Goal: Communication & Community: Answer question/provide support

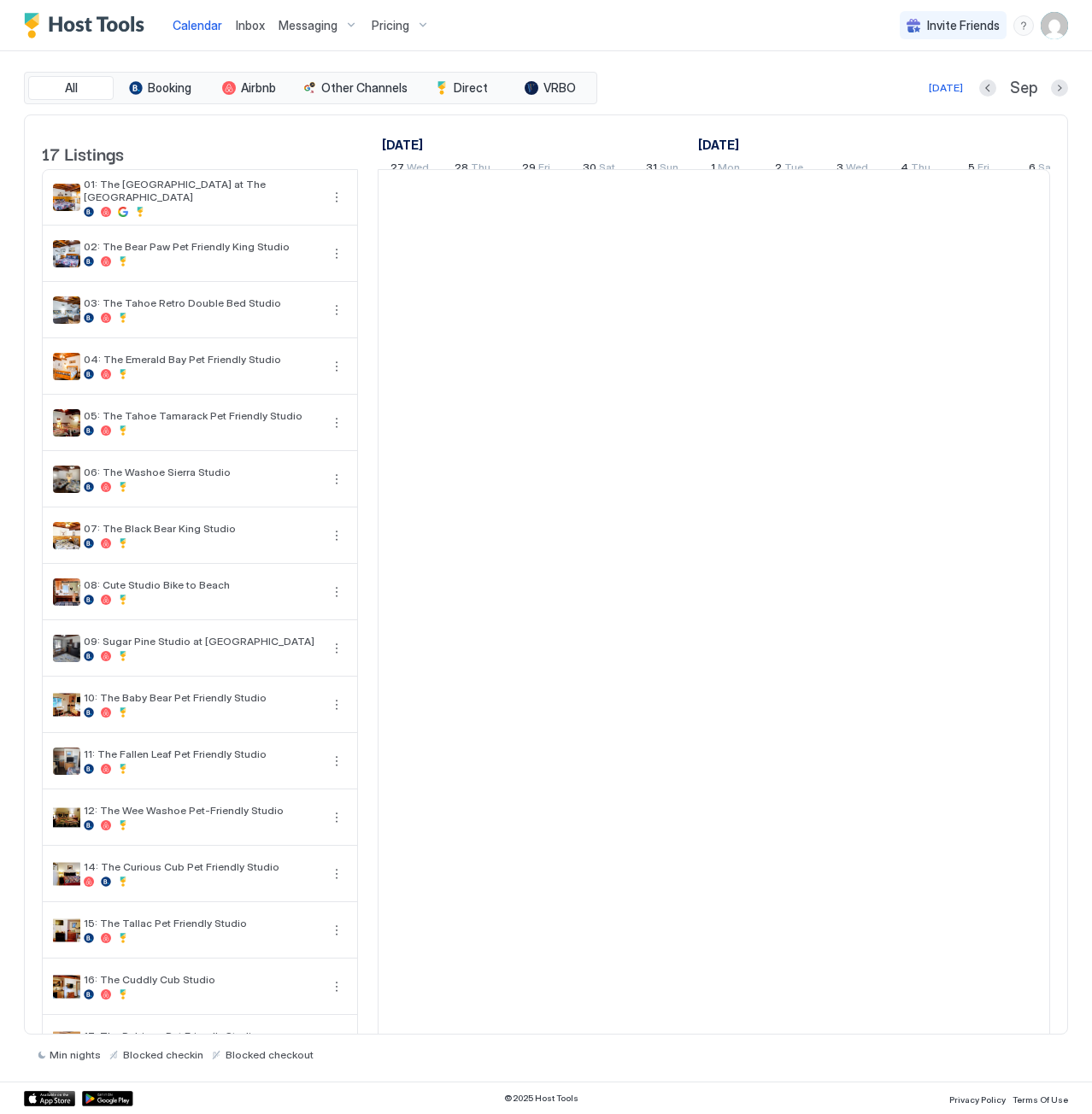
scroll to position [0, 949]
click at [239, 18] on span "Inbox" at bounding box center [250, 25] width 29 height 14
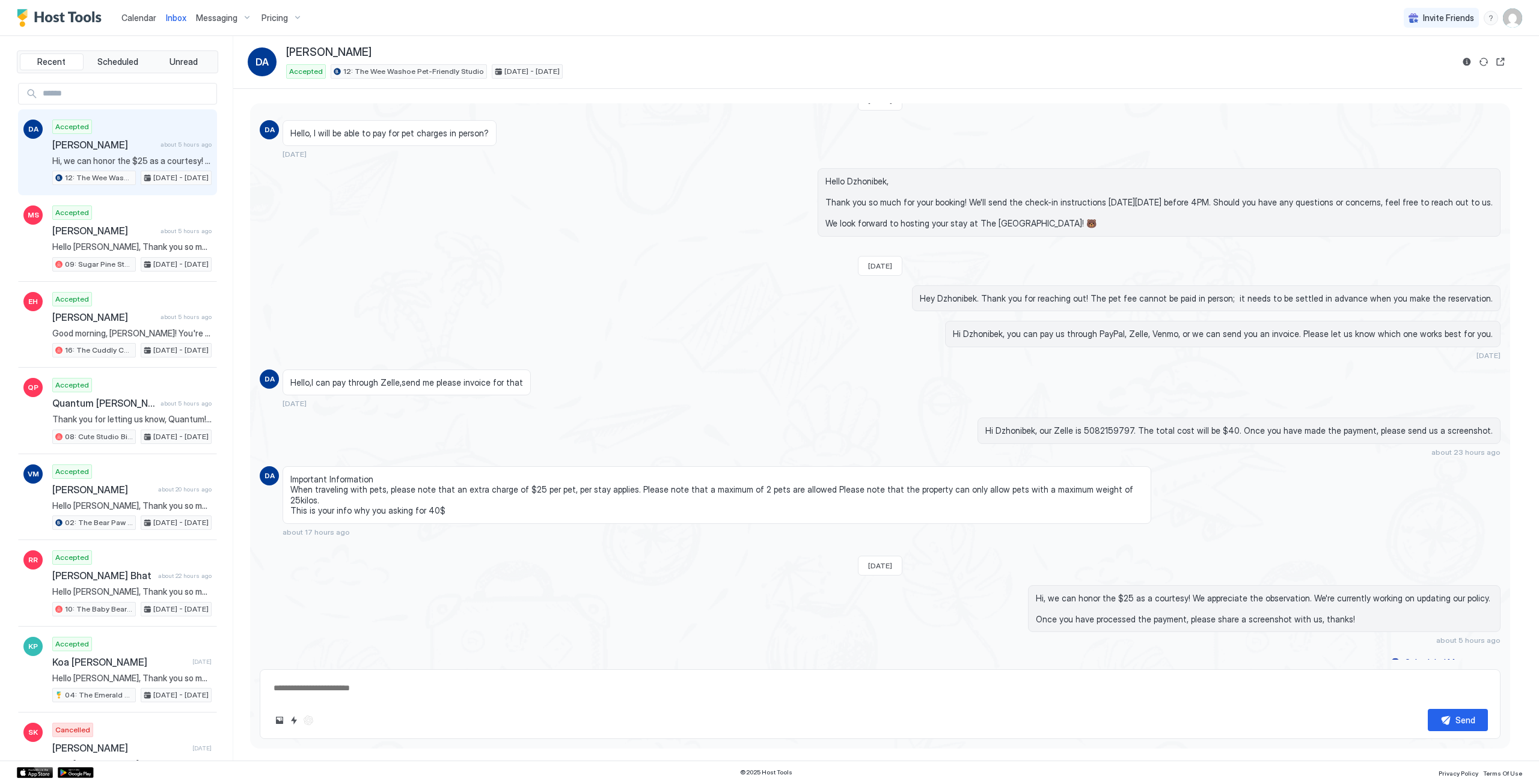
scroll to position [63, 0]
type textarea "*"
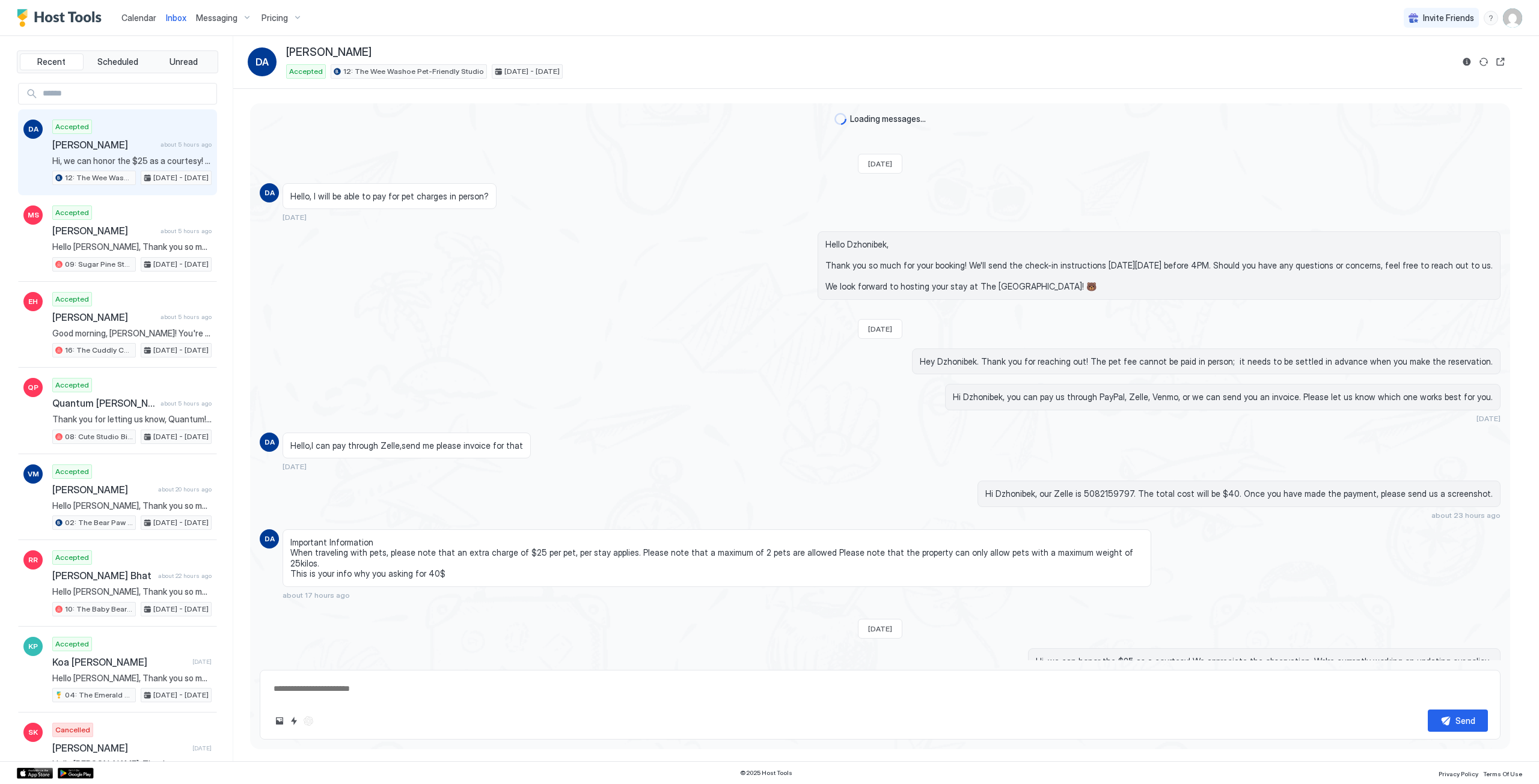
scroll to position [63, 0]
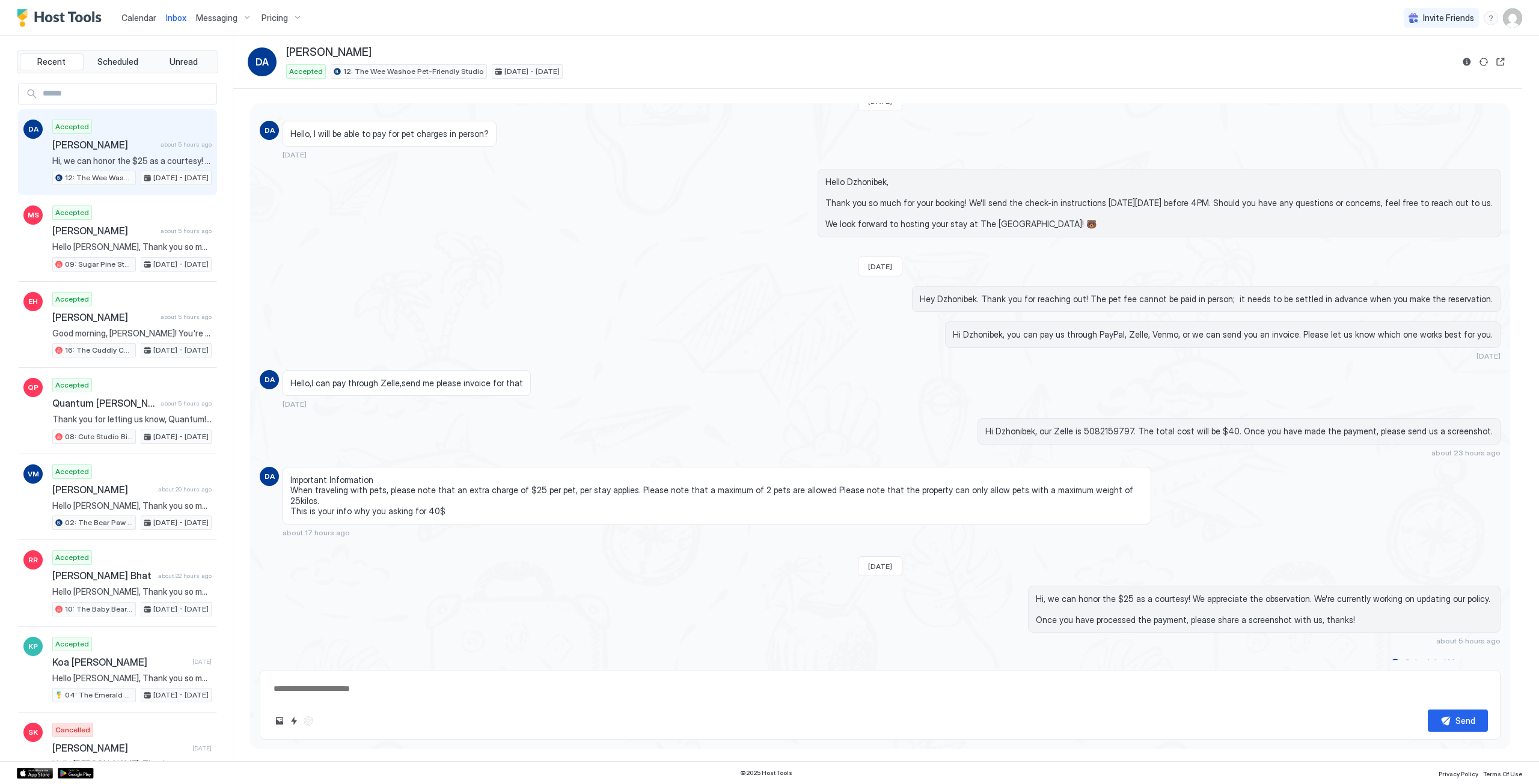
type textarea "*"
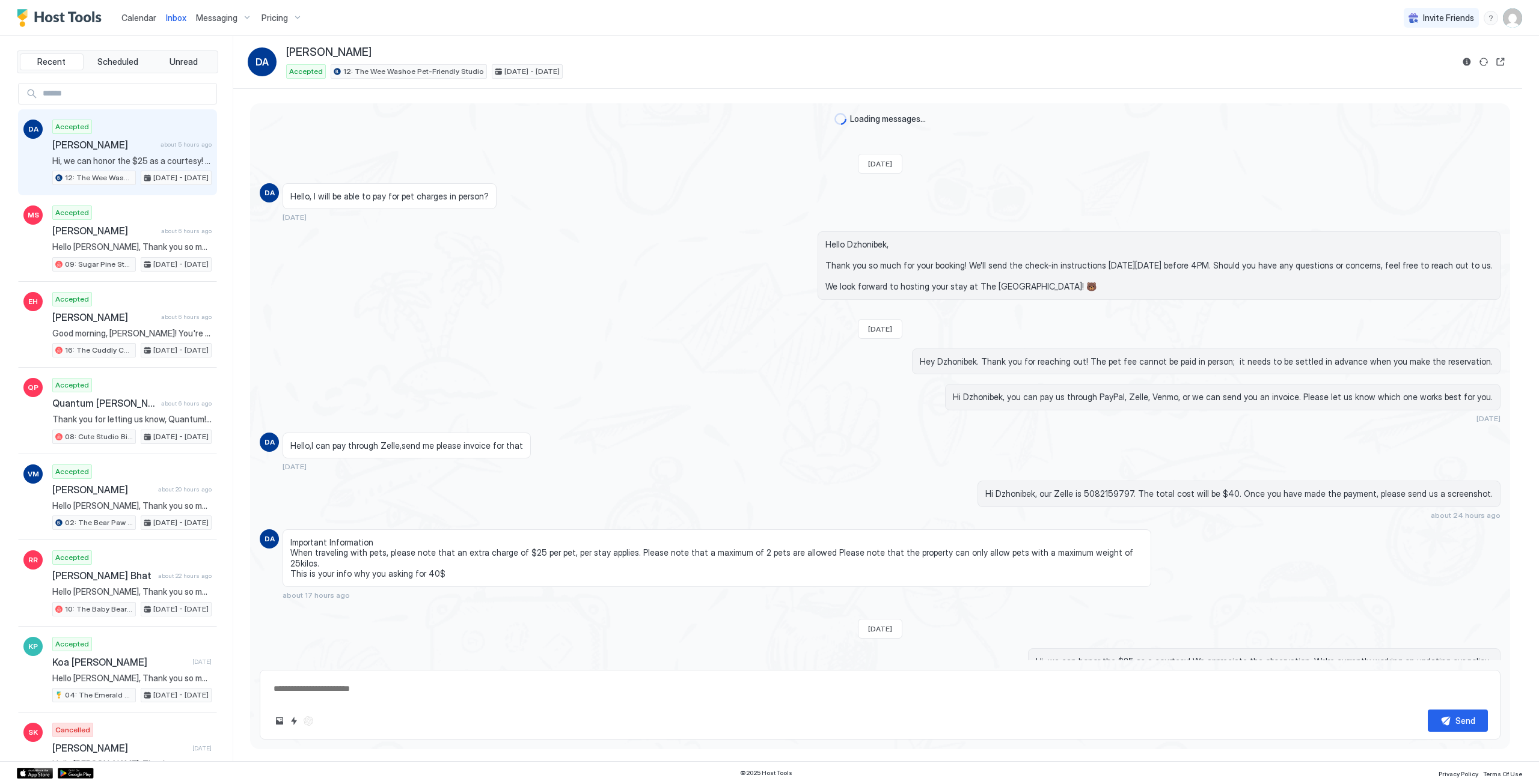
scroll to position [63, 0]
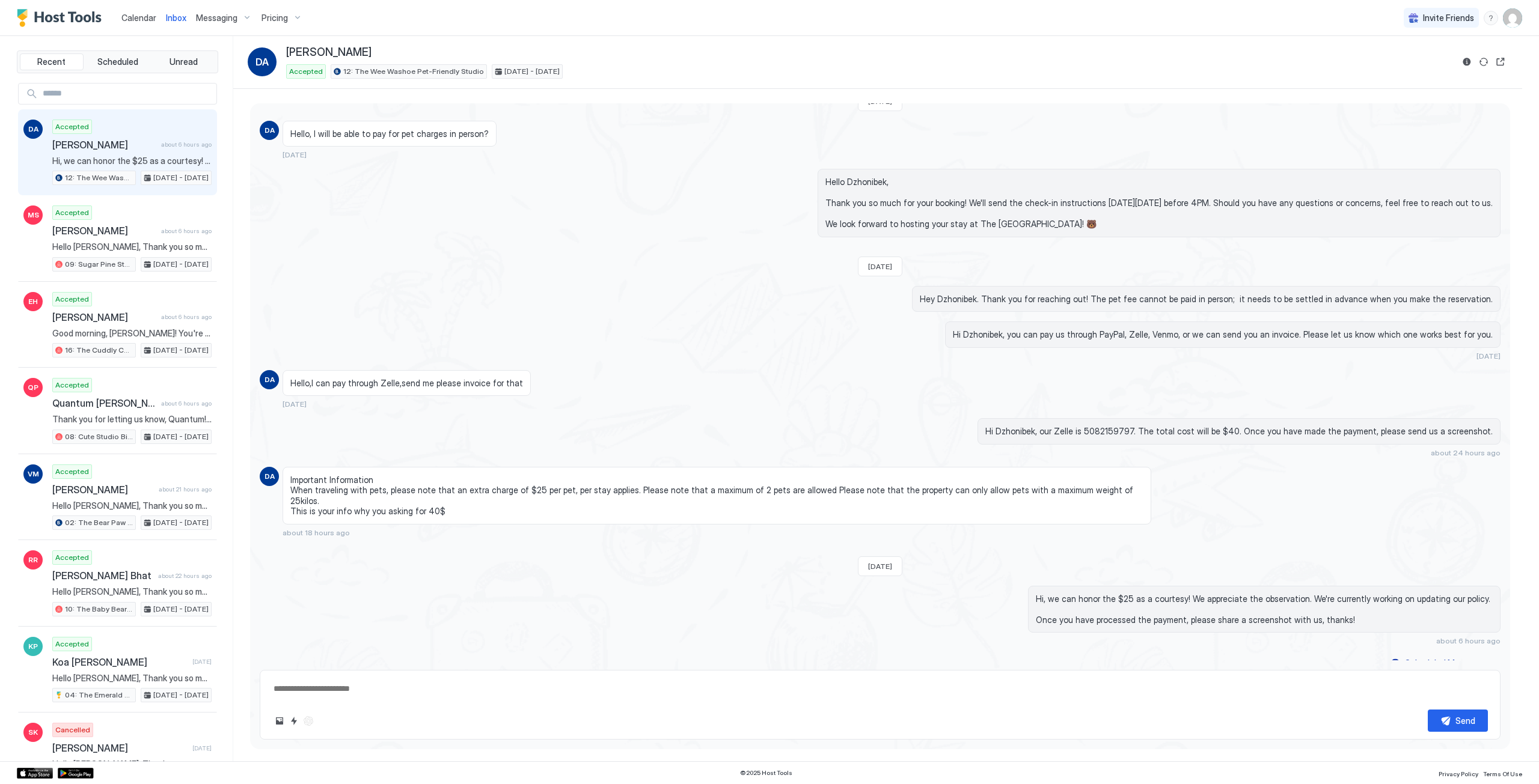
type textarea "*"
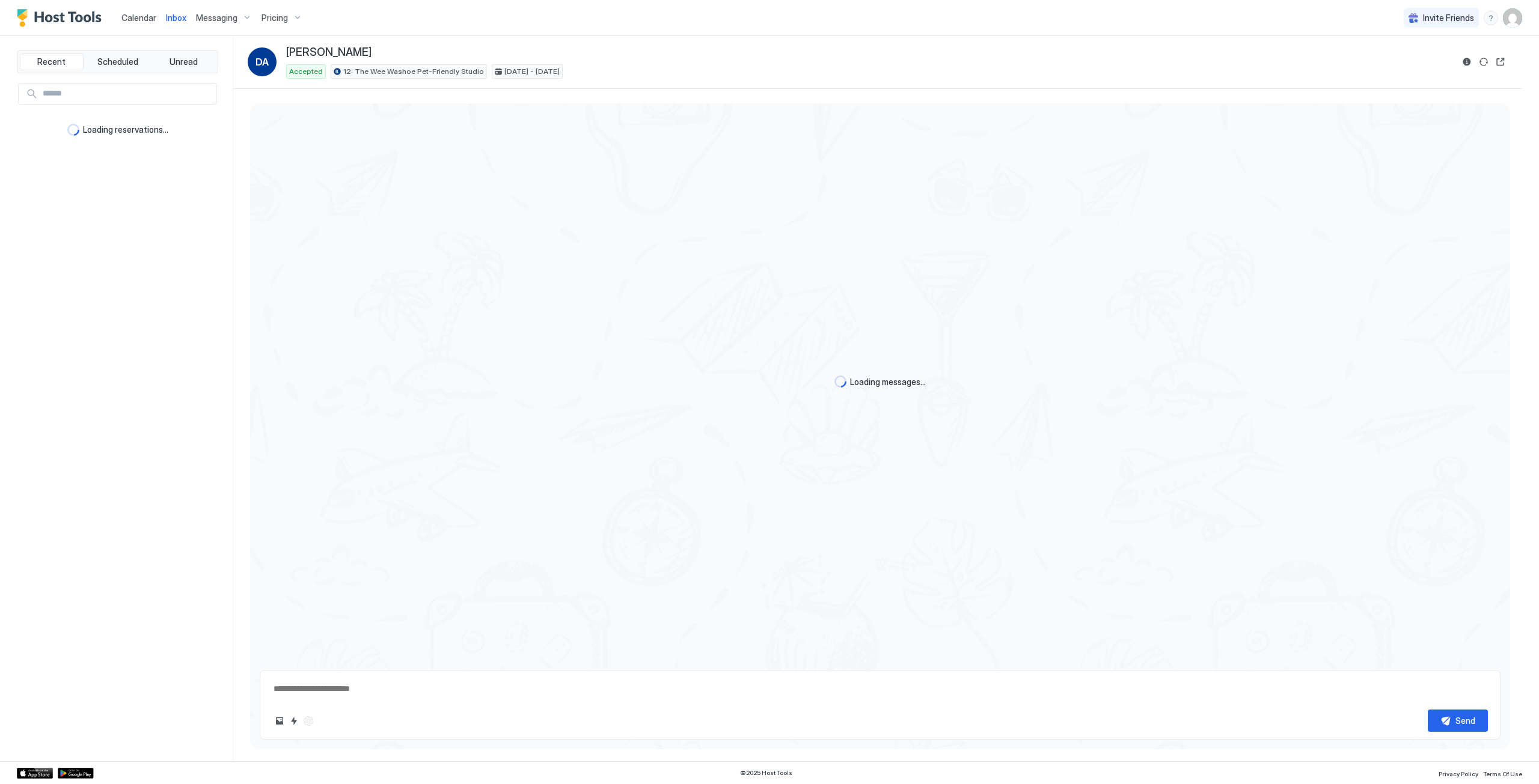
scroll to position [63, 0]
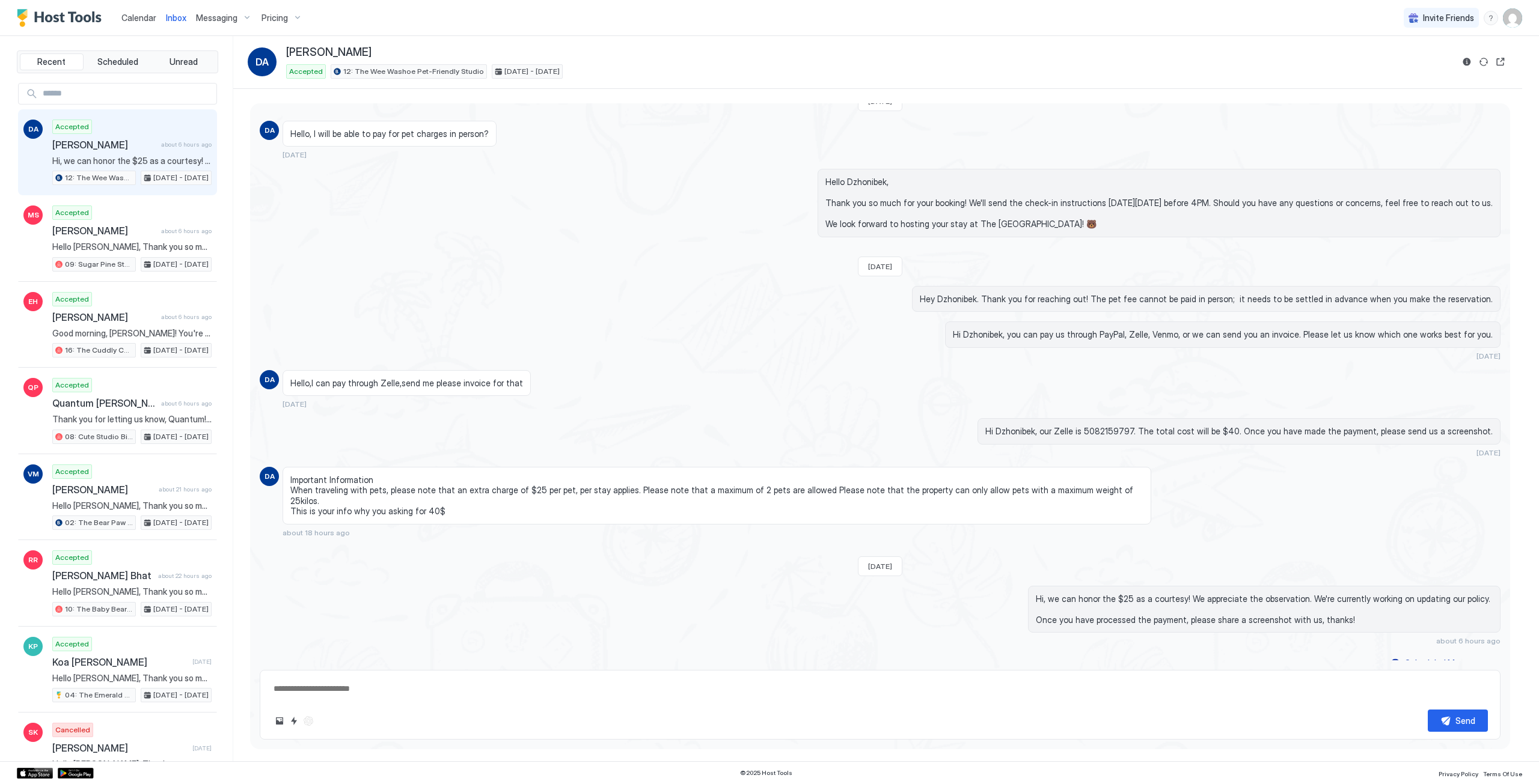
type textarea "*"
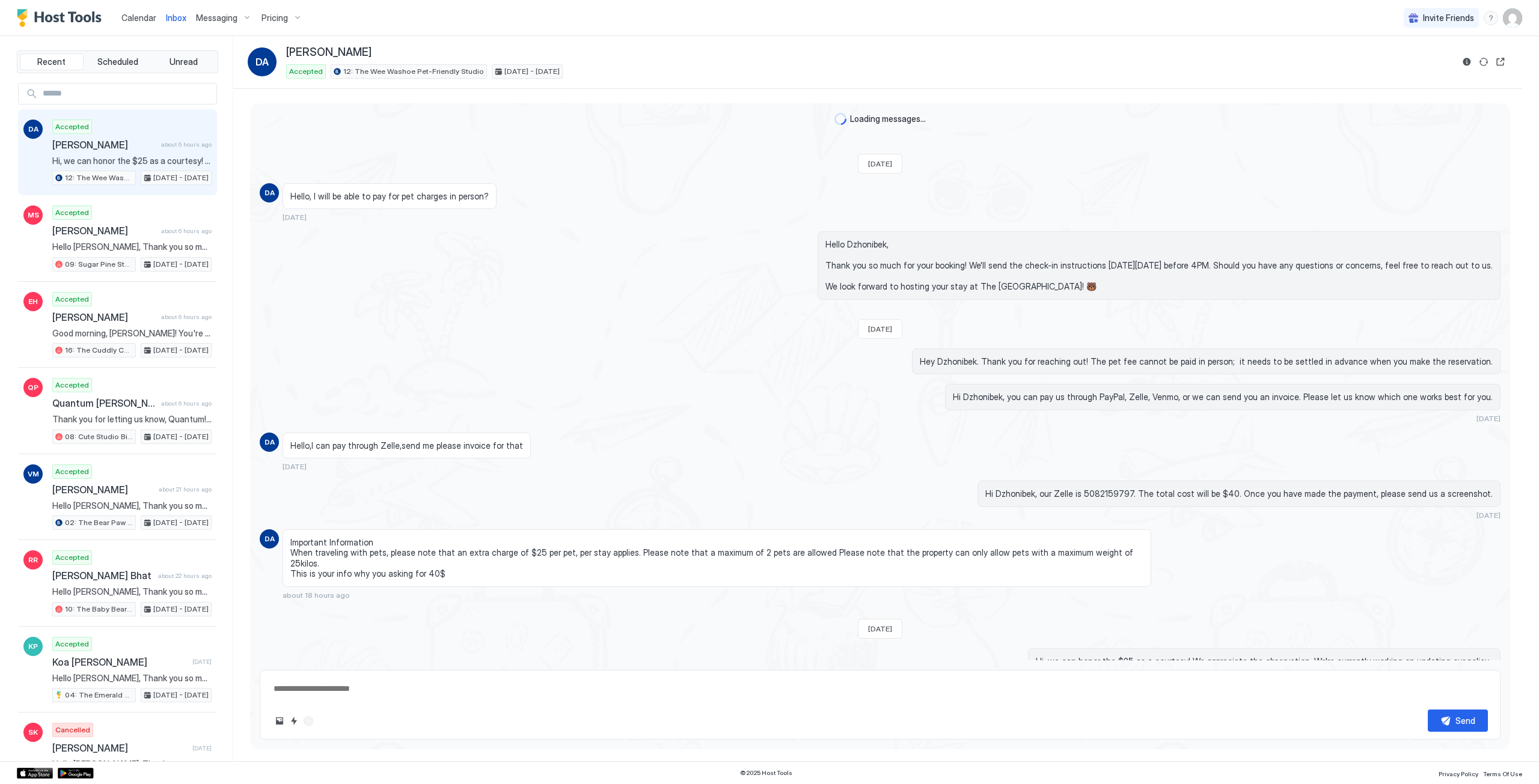
scroll to position [63, 0]
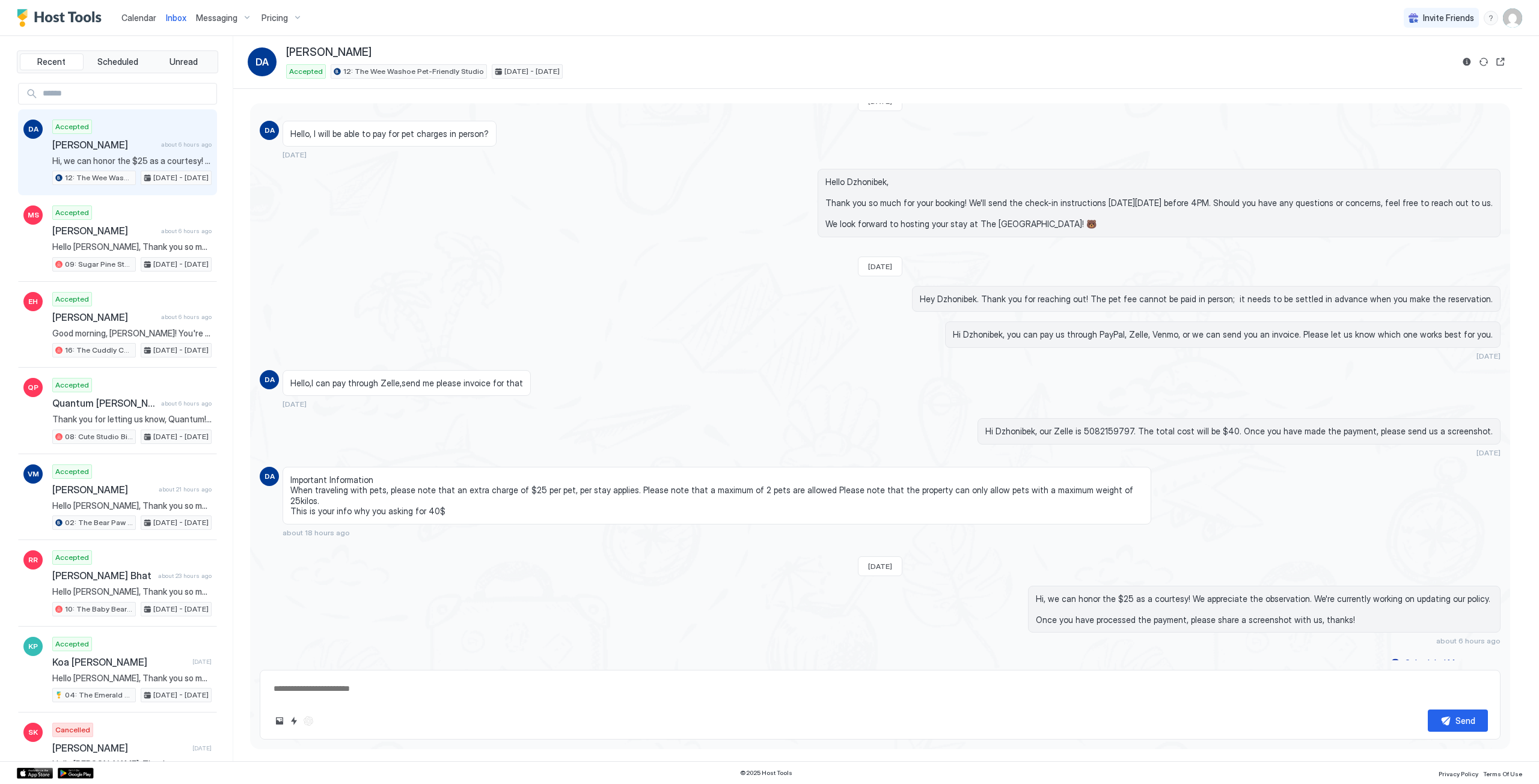
type textarea "*"
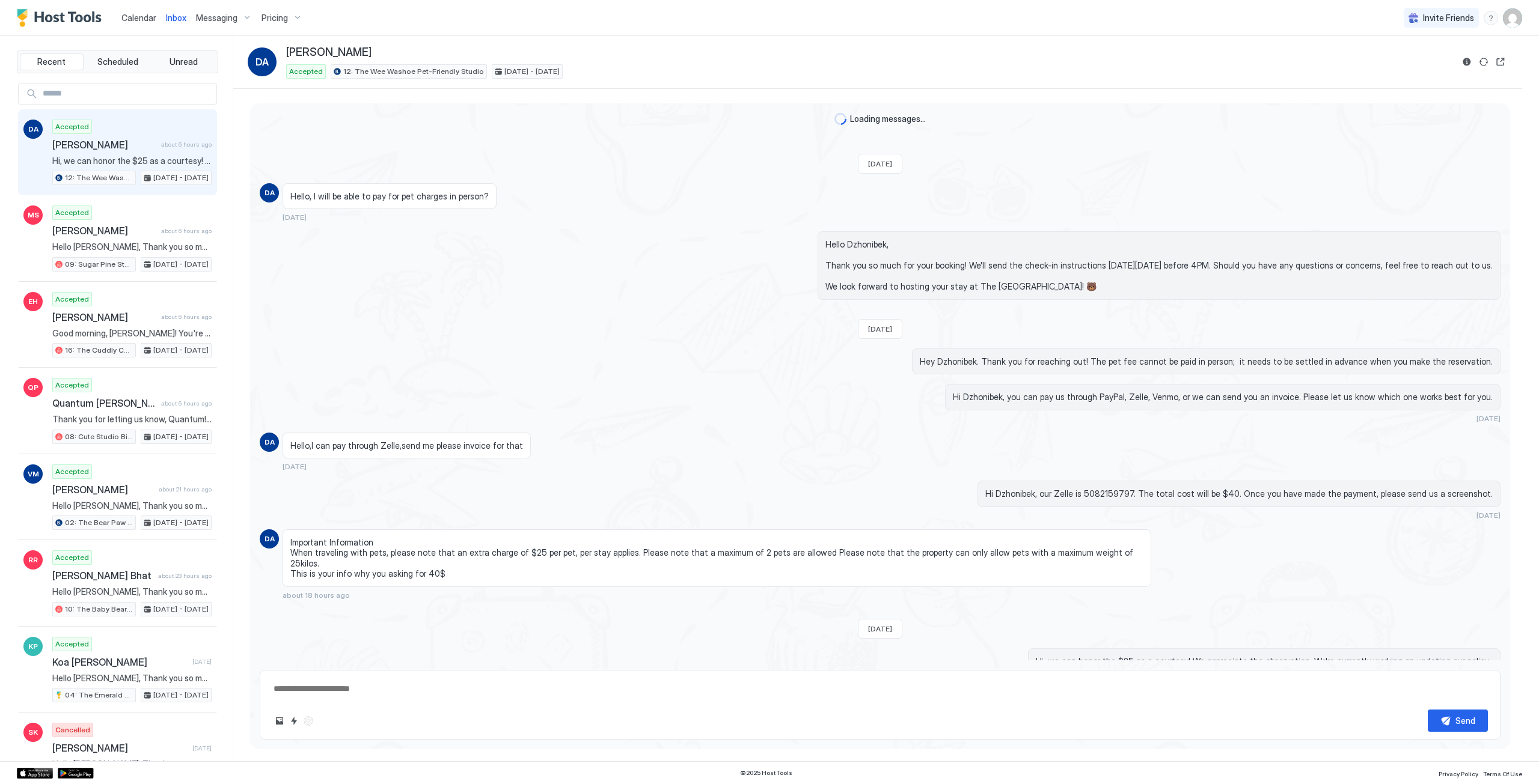
scroll to position [63, 0]
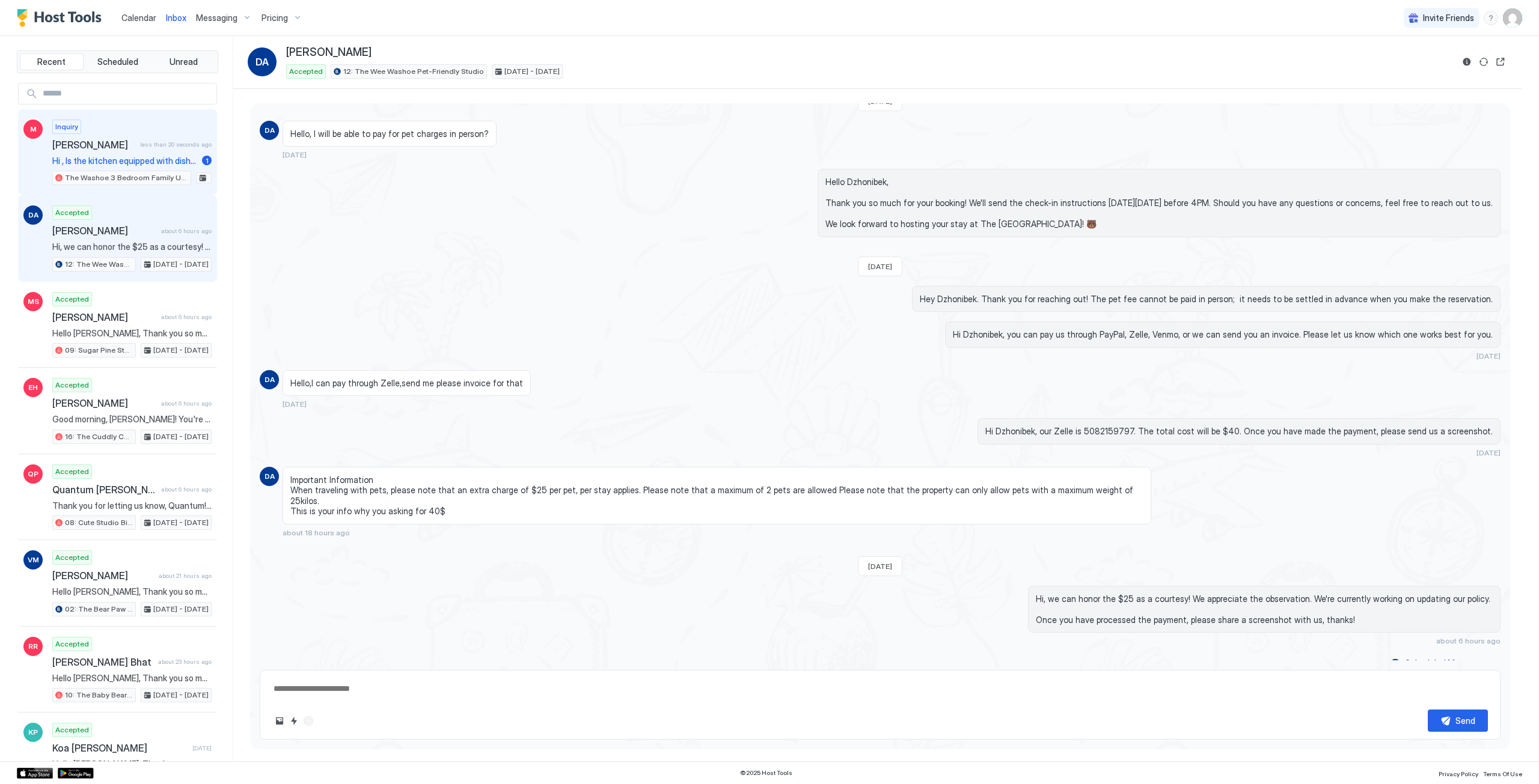
click at [134, 149] on div "[PERSON_NAME] less than 20 seconds ago" at bounding box center [131, 145] width 159 height 12
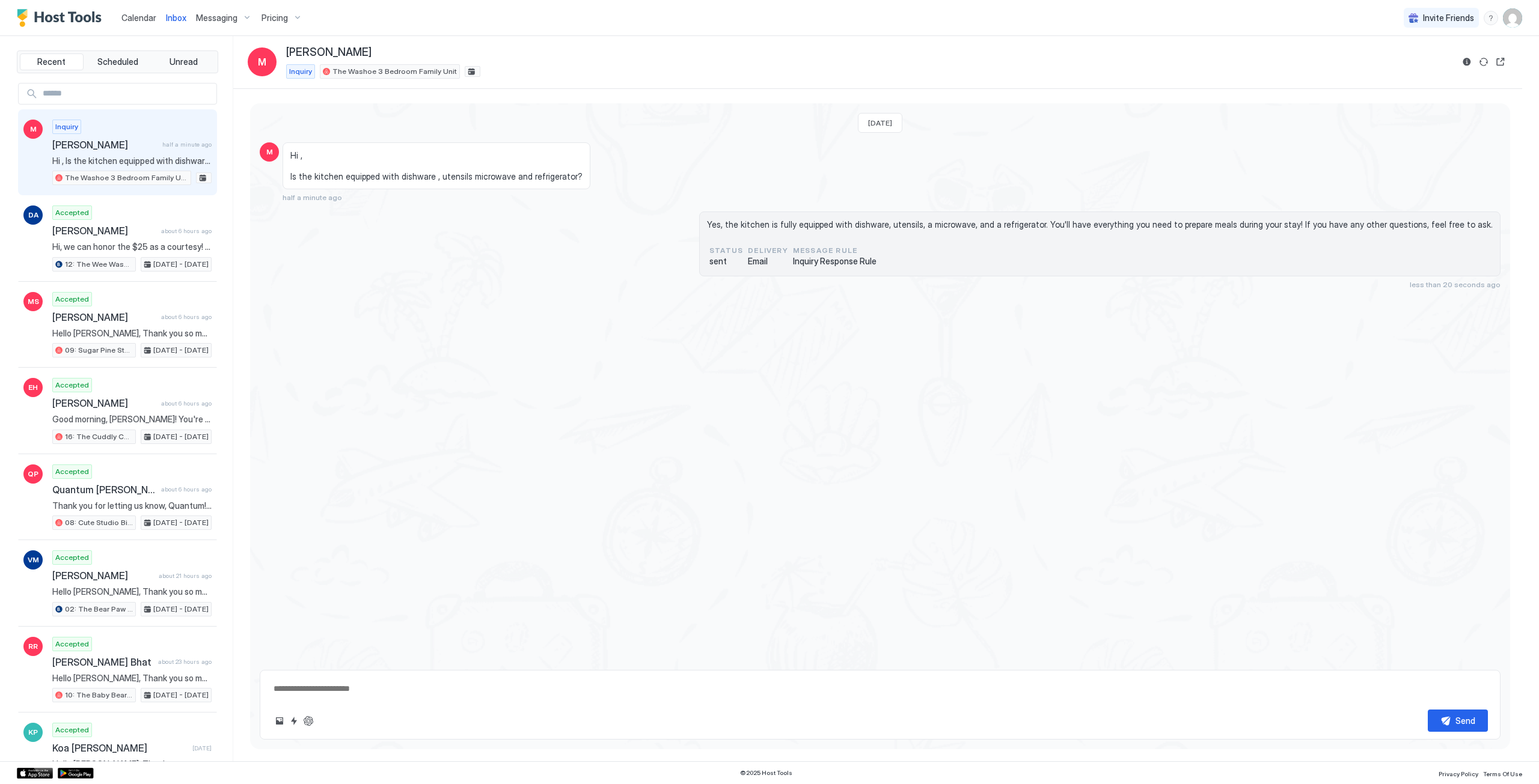
type textarea "*"
